Goal: Navigation & Orientation: Find specific page/section

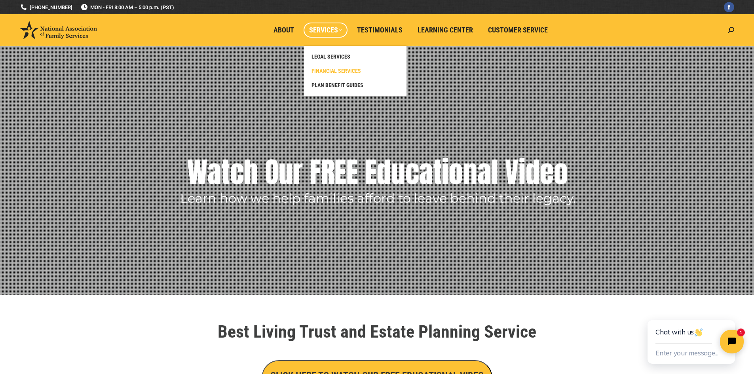
click at [326, 70] on span "FINANCIAL SERVICES" at bounding box center [337, 70] width 50 height 7
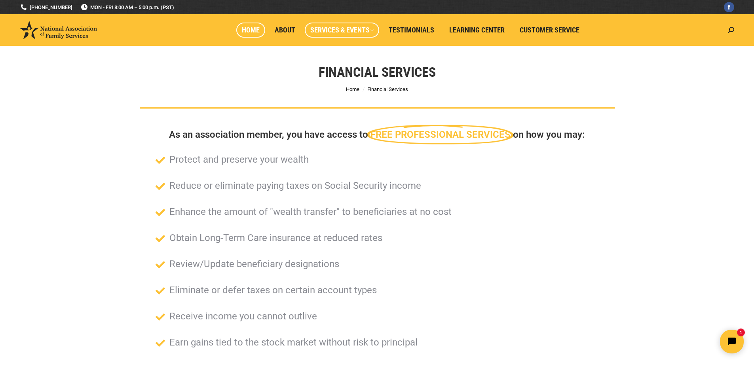
click at [252, 30] on span "Home" at bounding box center [251, 30] width 18 height 9
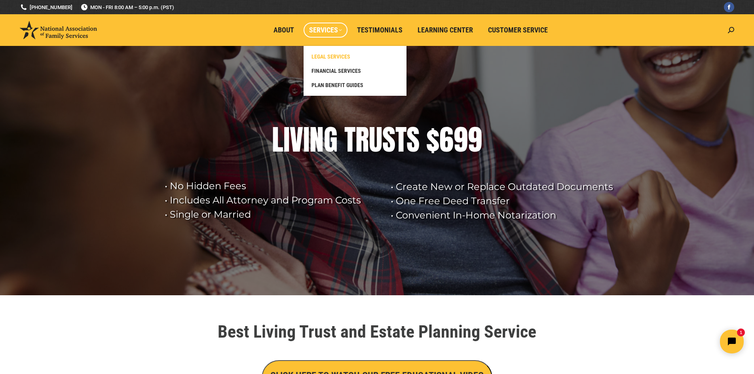
click at [340, 55] on span "LEGAL SERVICES" at bounding box center [331, 56] width 39 height 7
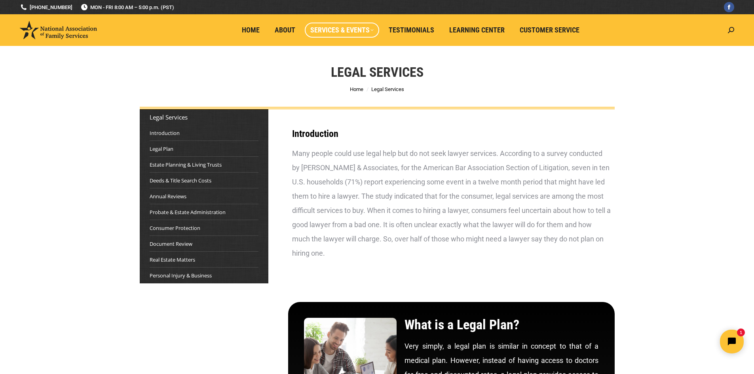
click at [337, 188] on div "Many people could use legal help but do not seek lawyer services. According to …" at bounding box center [451, 204] width 319 height 114
